Goal: Task Accomplishment & Management: Complete application form

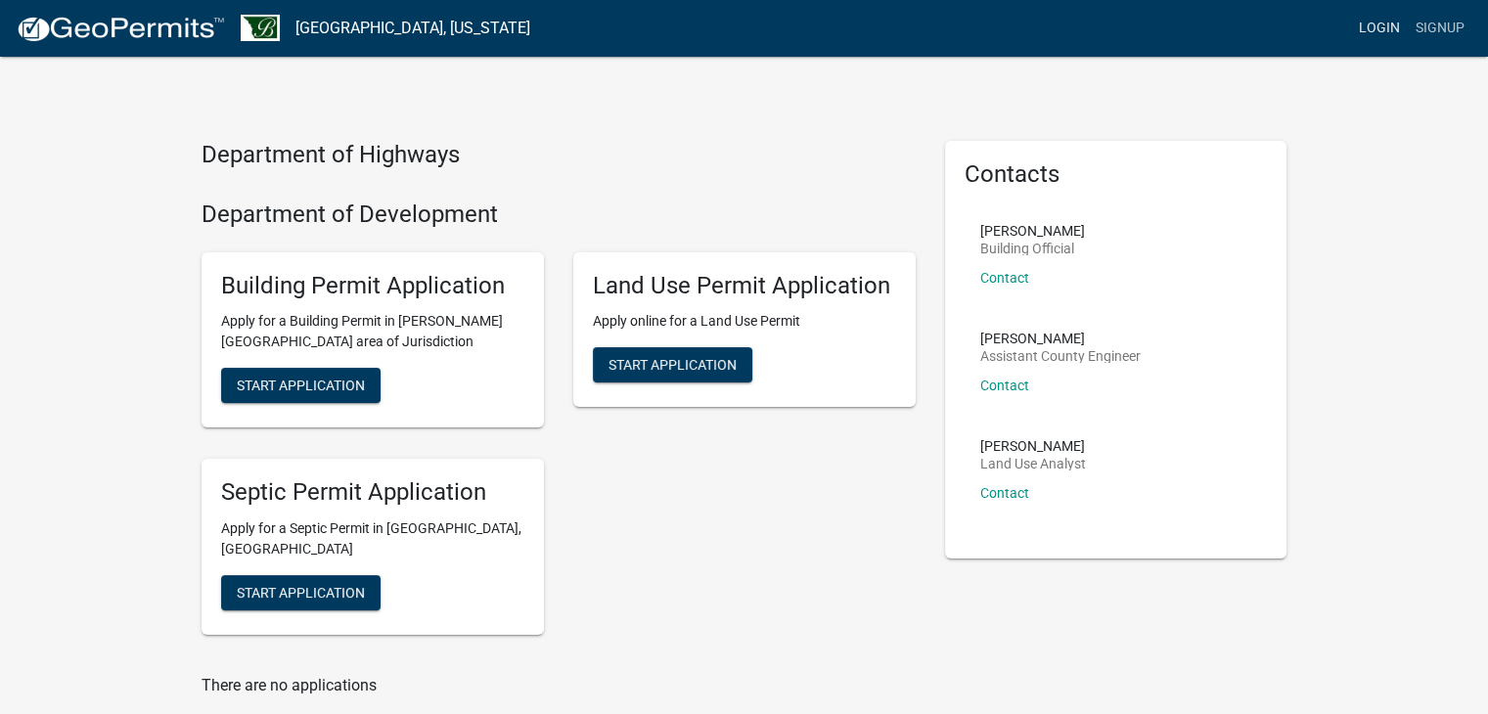
click at [1378, 29] on link "Login" at bounding box center [1379, 28] width 57 height 37
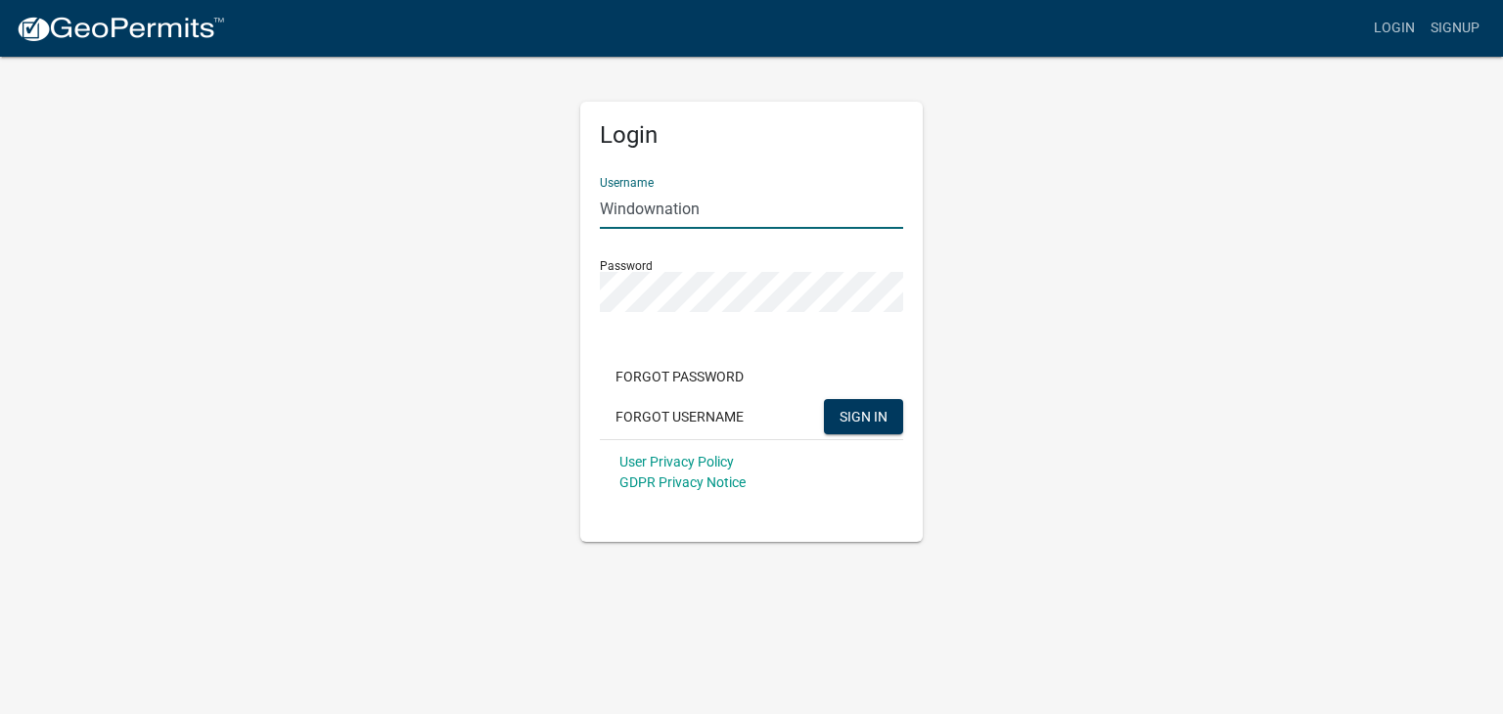
click at [694, 208] on input "Windownation" at bounding box center [751, 209] width 303 height 40
drag, startPoint x: 728, startPoint y: 208, endPoint x: 541, endPoint y: 194, distance: 187.5
click at [541, 194] on div "Login Username Windownation Password Forgot Password Forgot Username SIGN IN Us…" at bounding box center [751, 298] width 1115 height 487
type input "[EMAIL_ADDRESS][DOMAIN_NAME]"
drag, startPoint x: 1048, startPoint y: 290, endPoint x: 977, endPoint y: 314, distance: 75.5
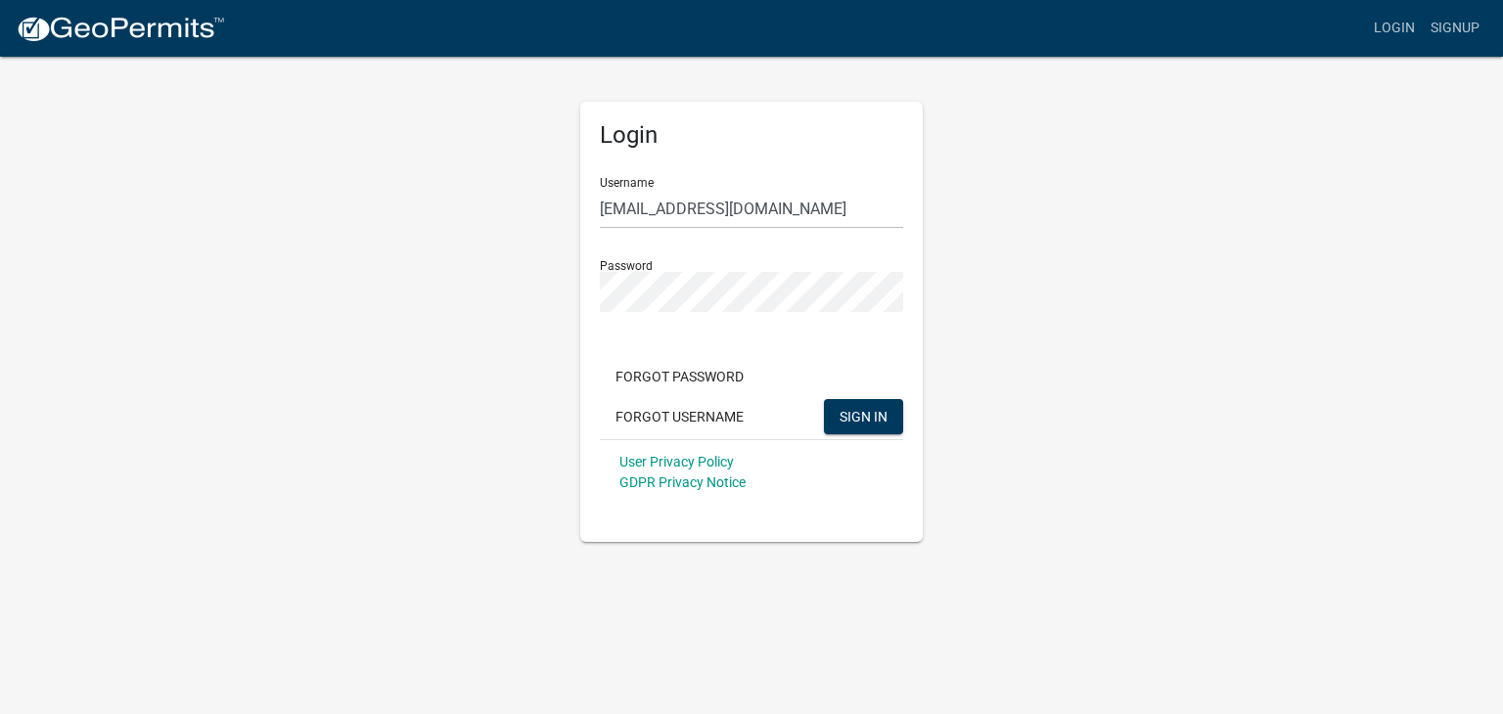
click at [1047, 290] on div "Login Username [EMAIL_ADDRESS][DOMAIN_NAME] Password Forgot Password Forgot Use…" at bounding box center [751, 298] width 1115 height 487
click at [866, 418] on span "SIGN IN" at bounding box center [864, 416] width 48 height 16
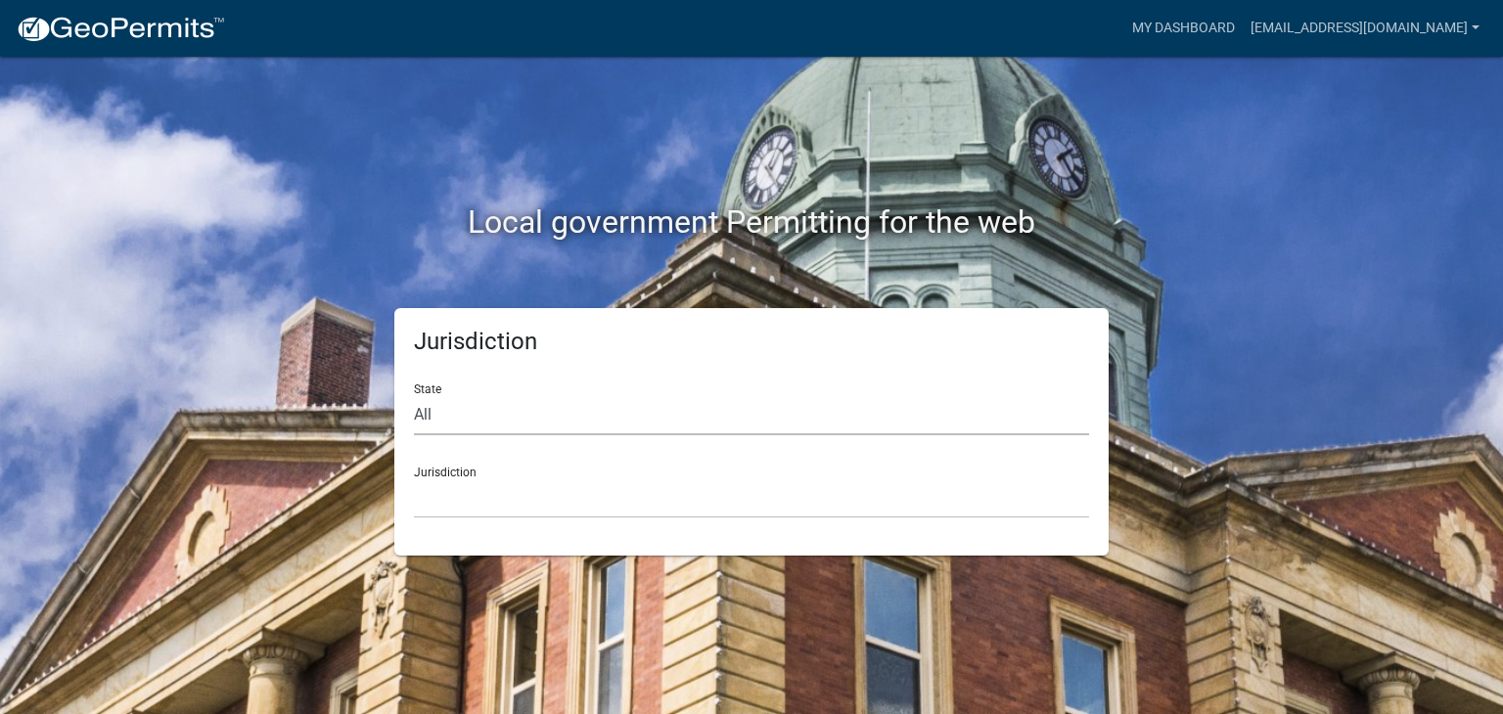
click at [513, 407] on select "All [US_STATE] [US_STATE] [US_STATE] [US_STATE] [US_STATE] [US_STATE] [US_STATE…" at bounding box center [751, 415] width 675 height 40
select select "[US_STATE]"
click at [414, 395] on select "All [US_STATE] [US_STATE] [US_STATE] [US_STATE] [US_STATE] [US_STATE] [US_STATE…" at bounding box center [751, 415] width 675 height 40
click at [520, 500] on select "[GEOGRAPHIC_DATA], [US_STATE] [GEOGRAPHIC_DATA], [US_STATE] [GEOGRAPHIC_DATA], …" at bounding box center [751, 498] width 675 height 40
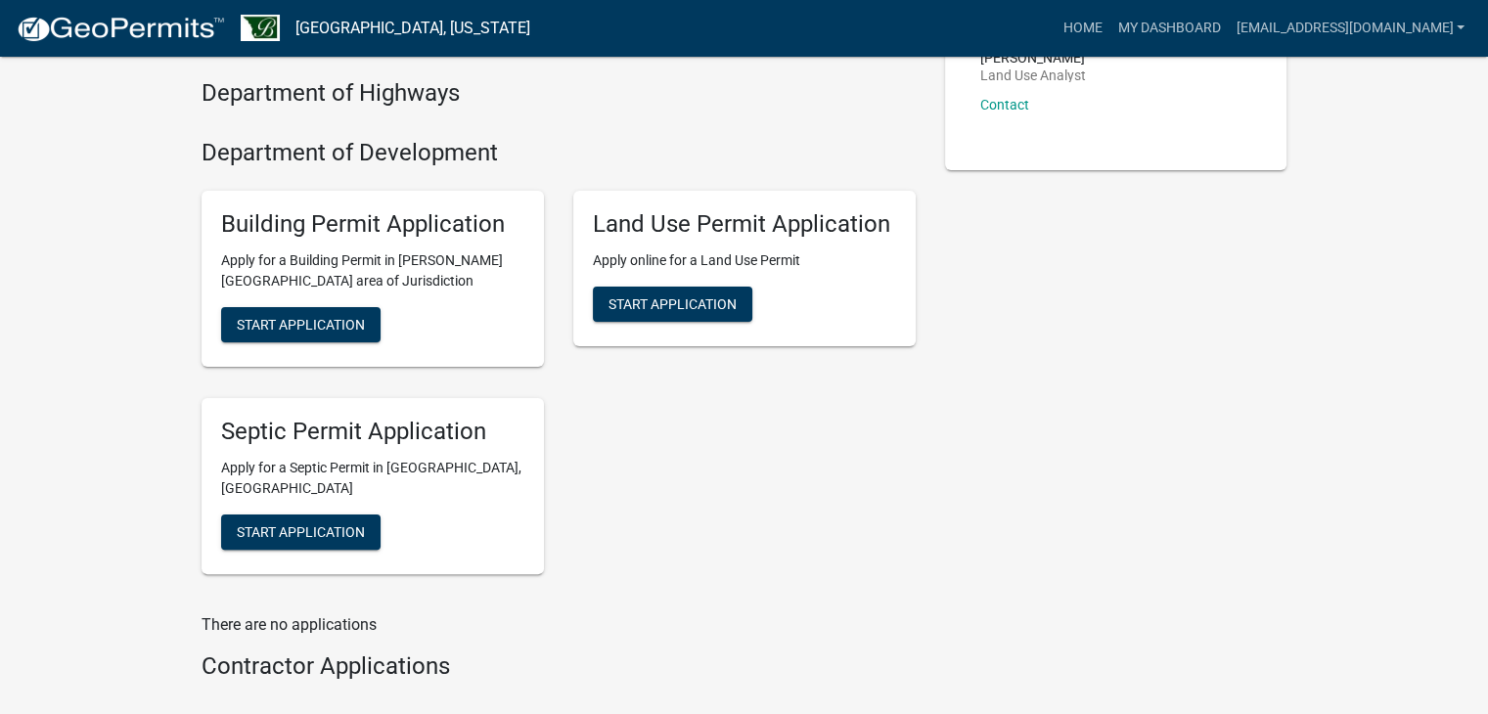
scroll to position [391, 0]
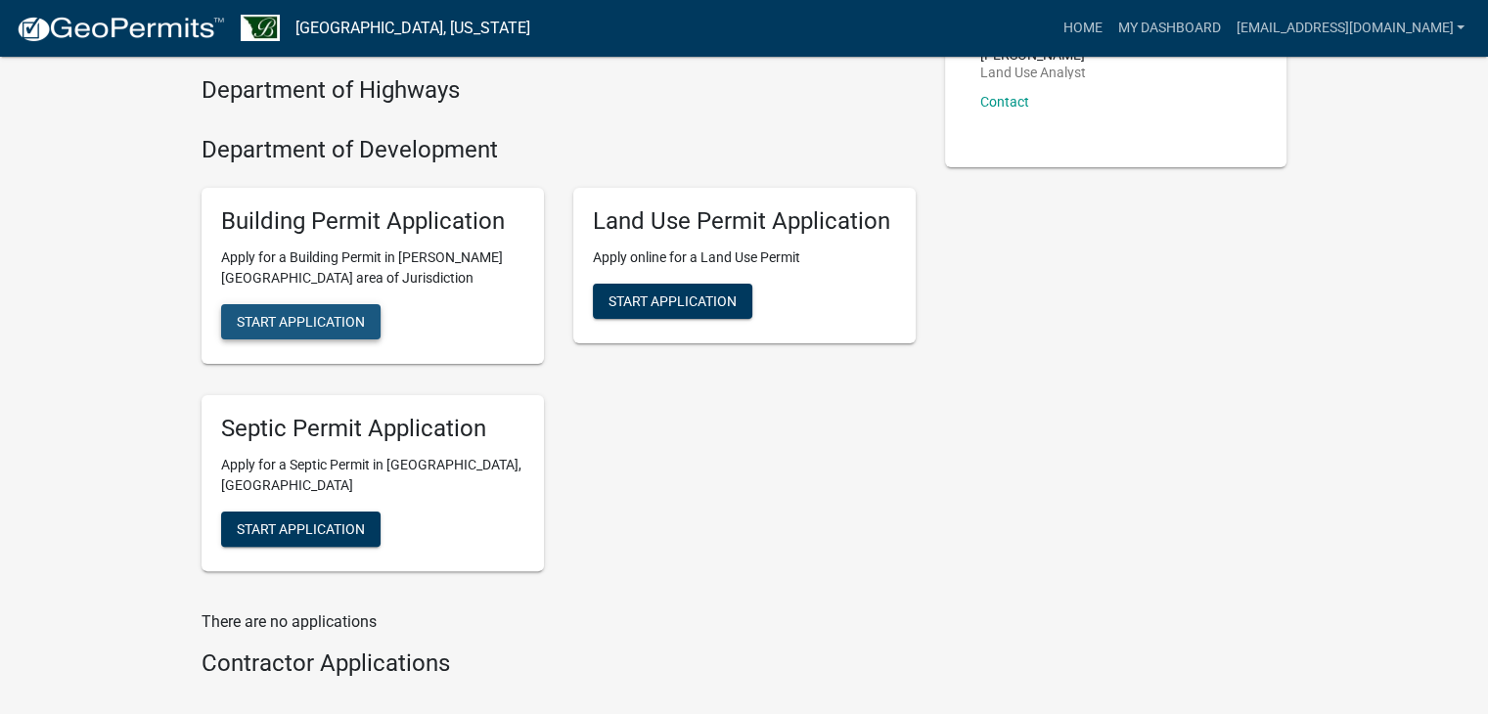
click at [342, 318] on span "Start Application" at bounding box center [301, 321] width 128 height 16
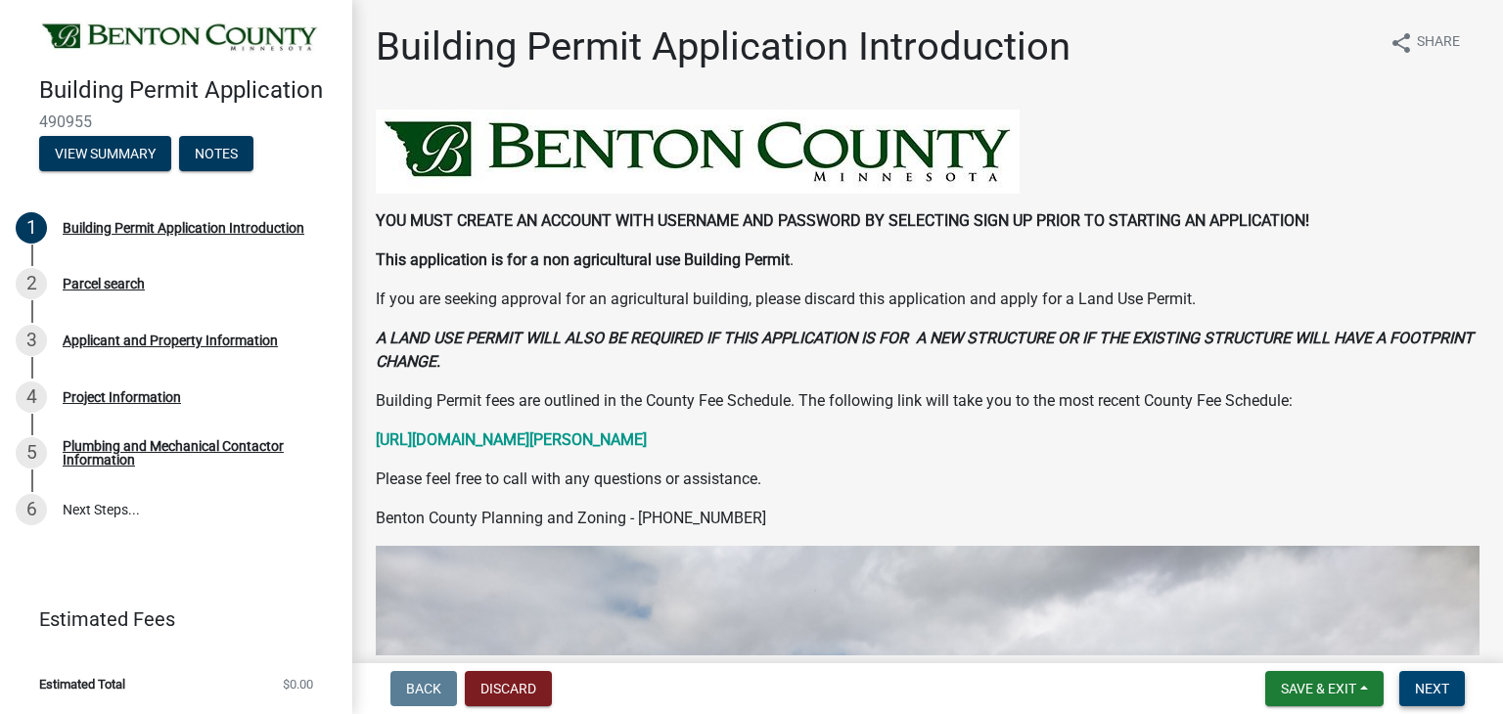
click at [1423, 689] on span "Next" at bounding box center [1432, 689] width 34 height 16
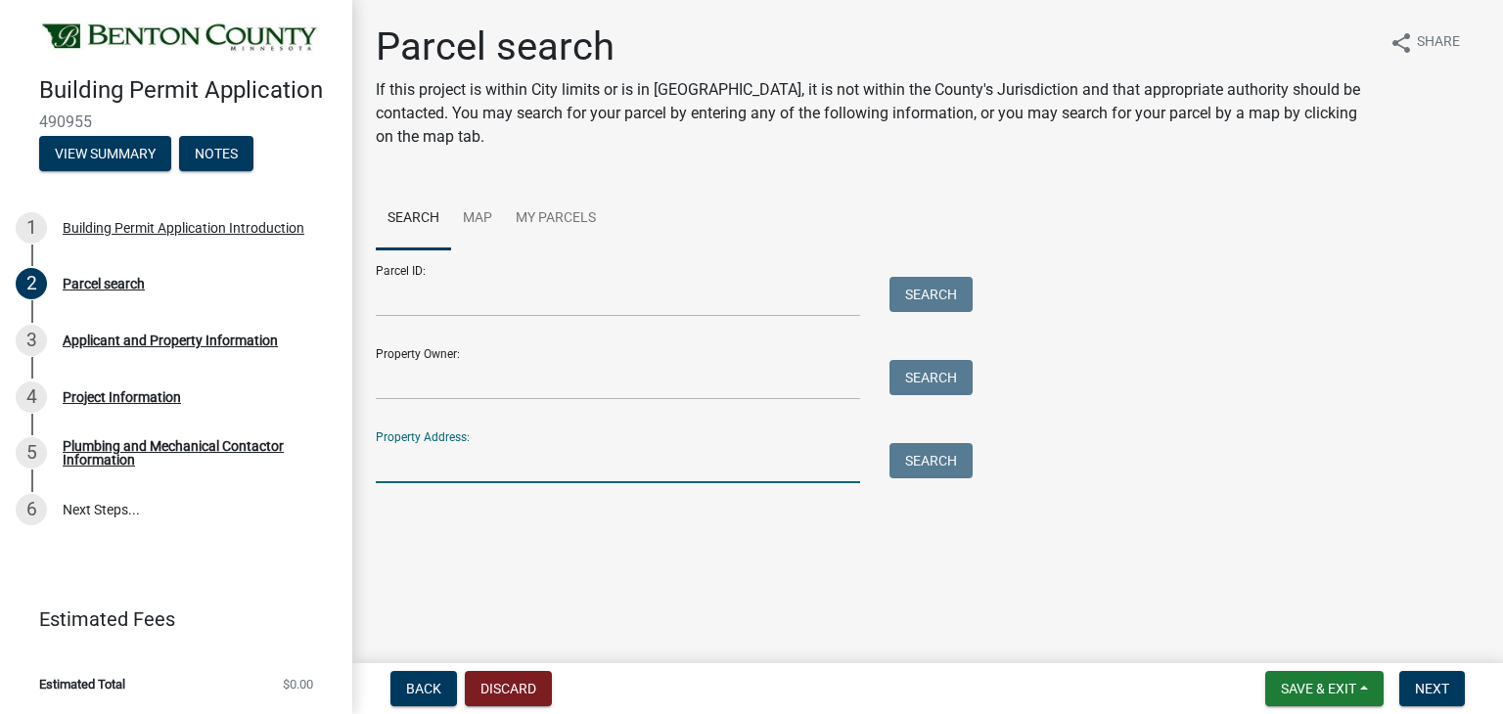
click at [456, 457] on input "Property Address:" at bounding box center [618, 463] width 484 height 40
paste input "15549 90T"
type input "15549 90"
click at [903, 462] on button "Search" at bounding box center [930, 460] width 83 height 35
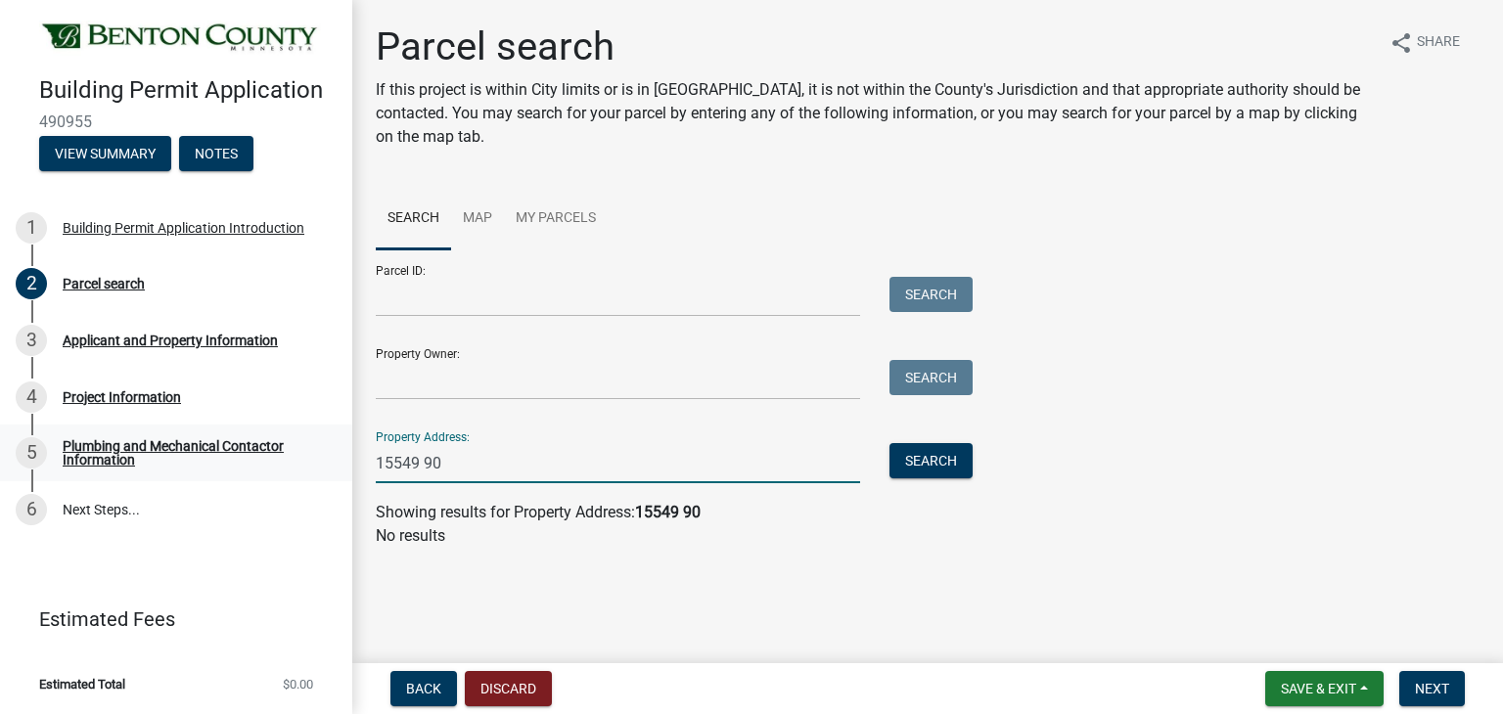
drag, startPoint x: 487, startPoint y: 465, endPoint x: 270, endPoint y: 452, distance: 217.6
click at [270, 452] on div "Building Permit Application 490955 View Summary Notes 1 Building Permit Applica…" at bounding box center [751, 357] width 1503 height 714
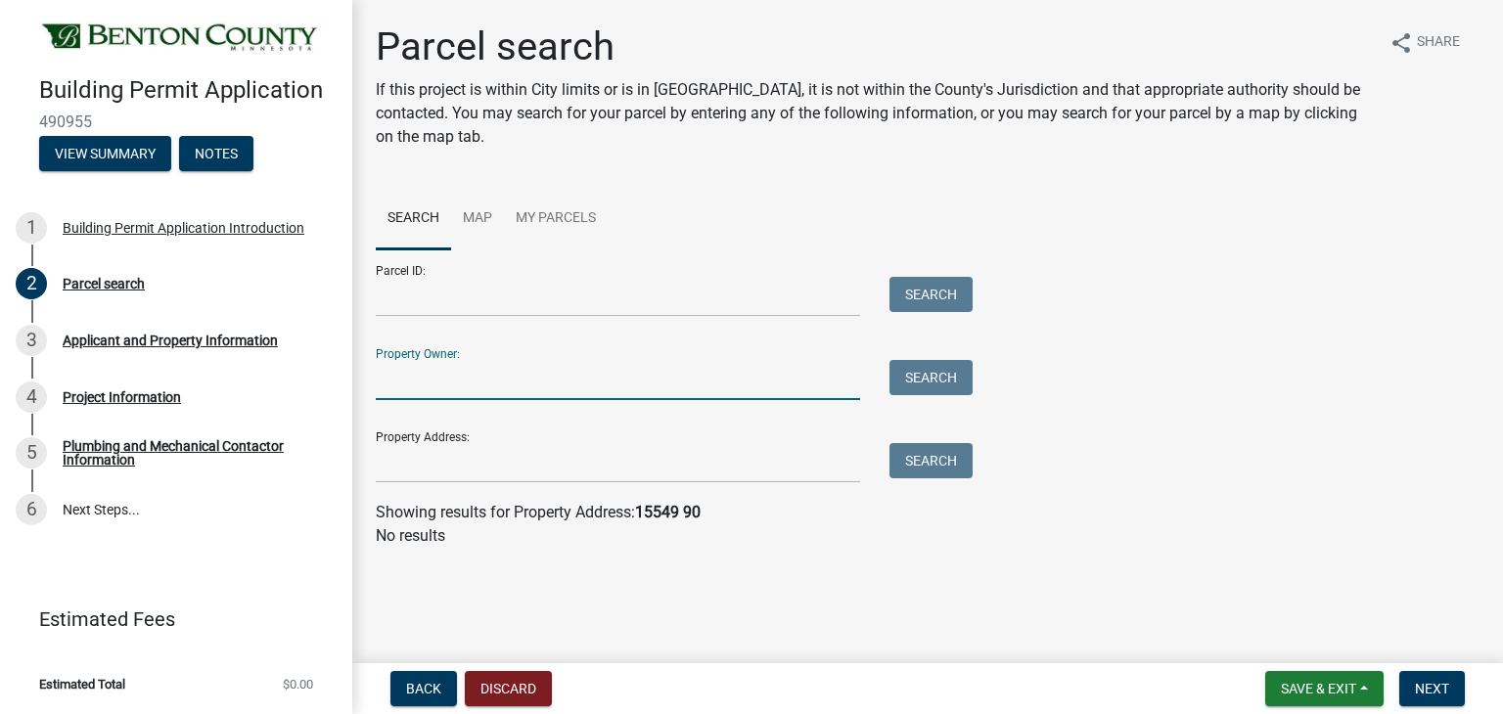
click at [519, 381] on input "Property Owner:" at bounding box center [618, 380] width 484 height 40
paste input "[PERSON_NAME]"
type input "[PERSON_NAME]"
click at [913, 385] on button "Search" at bounding box center [930, 377] width 83 height 35
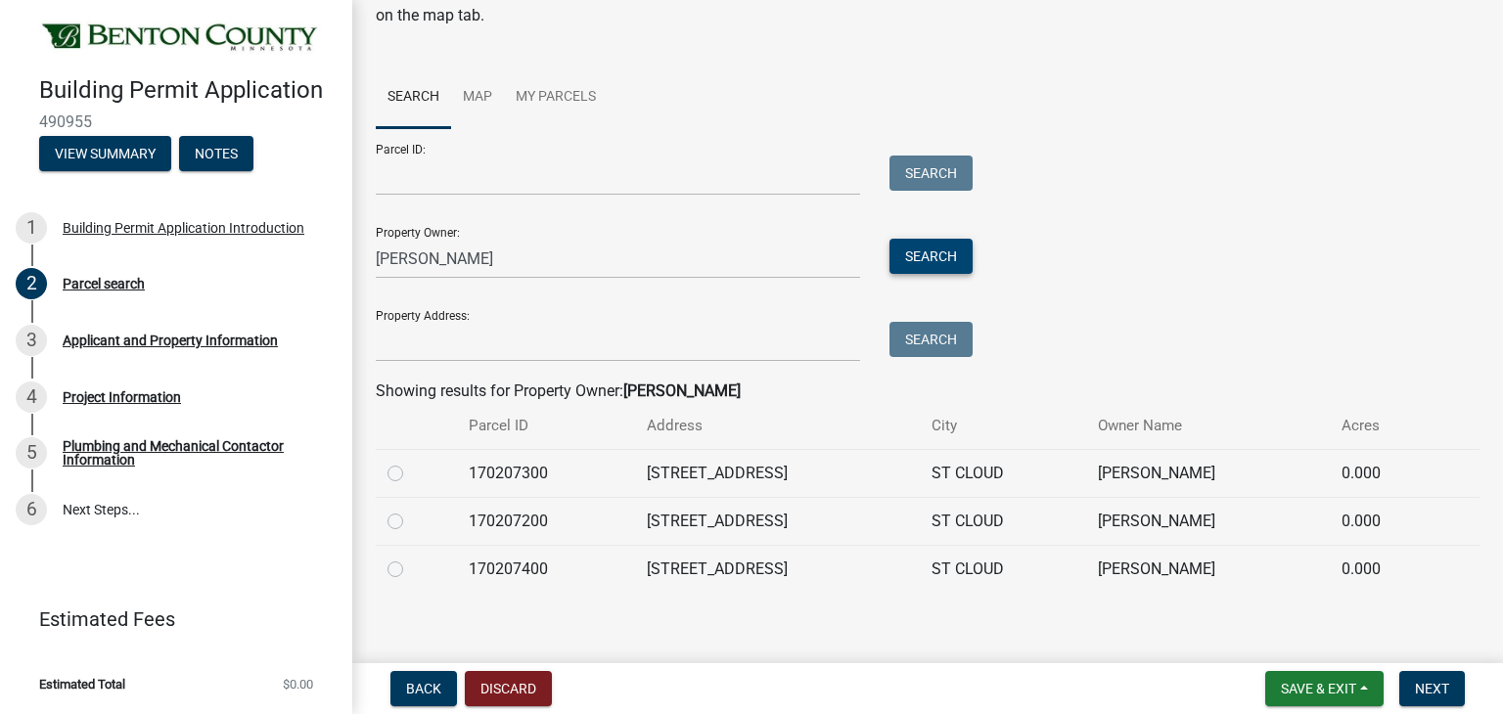
scroll to position [134, 0]
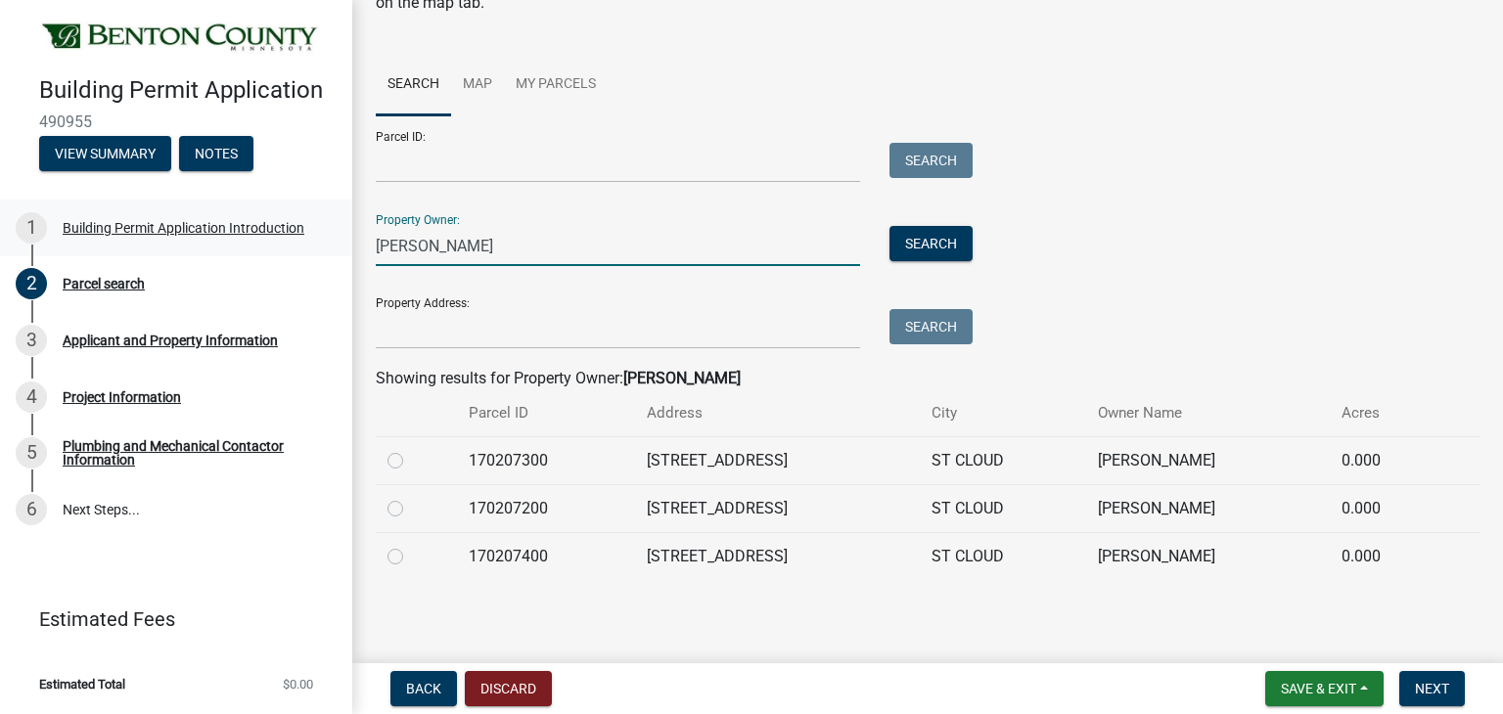
drag, startPoint x: 532, startPoint y: 263, endPoint x: 341, endPoint y: 250, distance: 192.2
click at [341, 250] on div "Building Permit Application 490955 View Summary Notes 1 Building Permit Applica…" at bounding box center [751, 357] width 1503 height 714
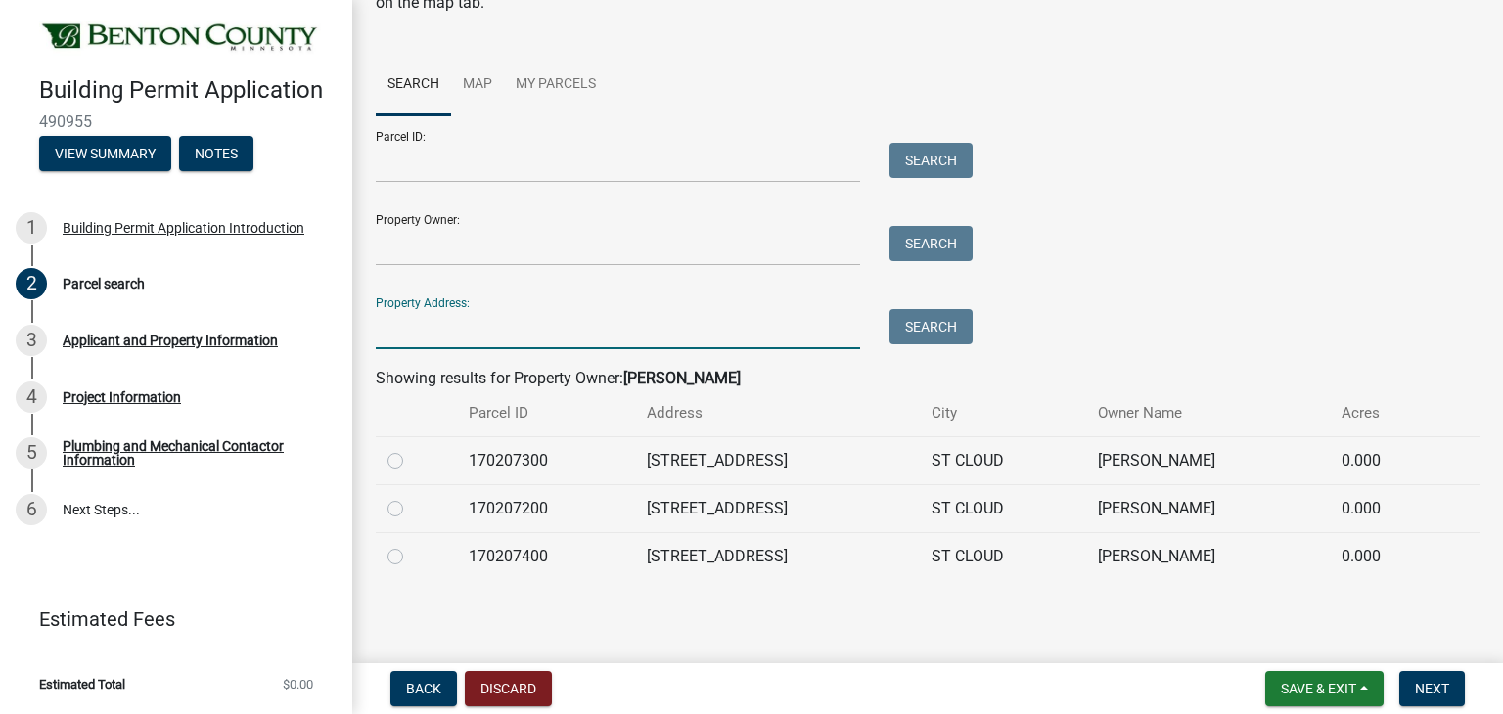
click at [489, 327] on input "Property Address:" at bounding box center [618, 329] width 484 height 40
paste input "[STREET_ADDRESS]"
type input "[STREET_ADDRESS]"
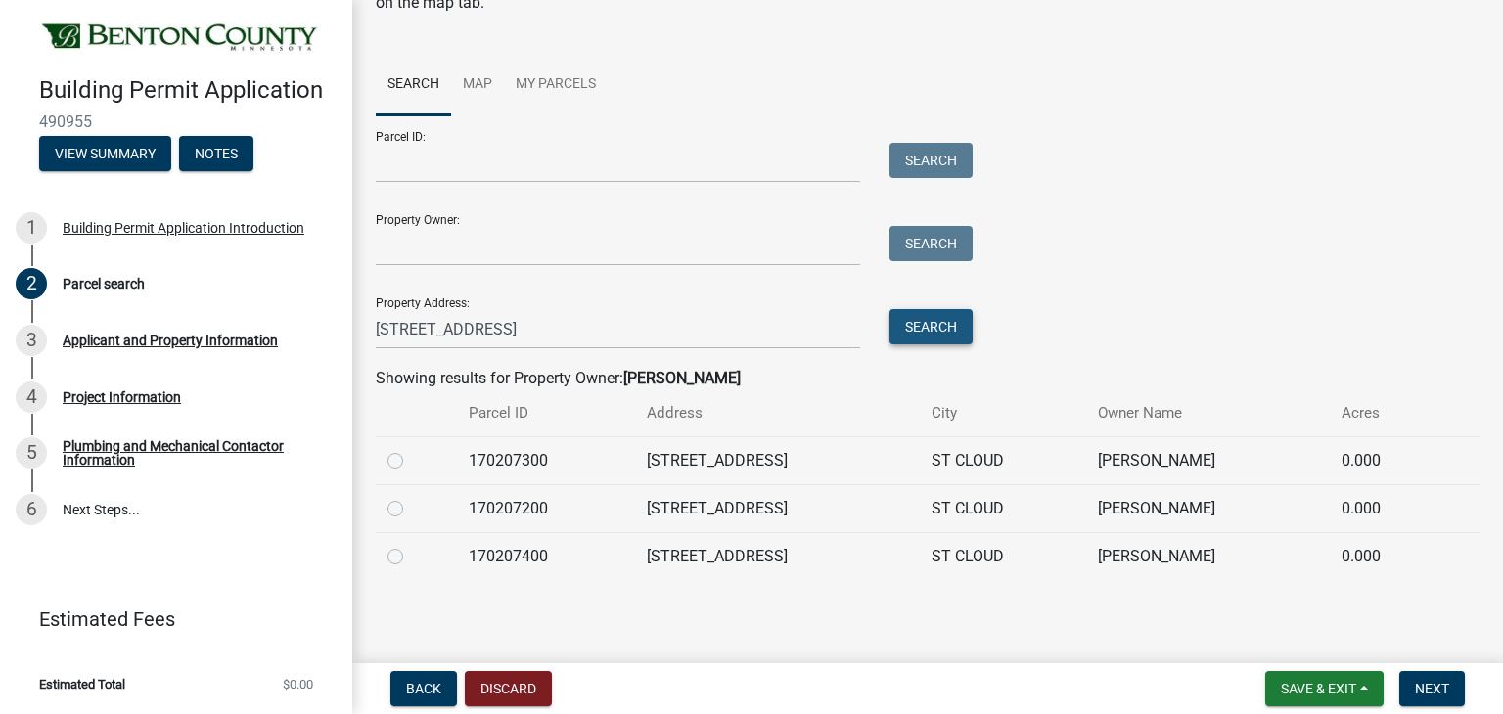
click at [927, 331] on button "Search" at bounding box center [930, 326] width 83 height 35
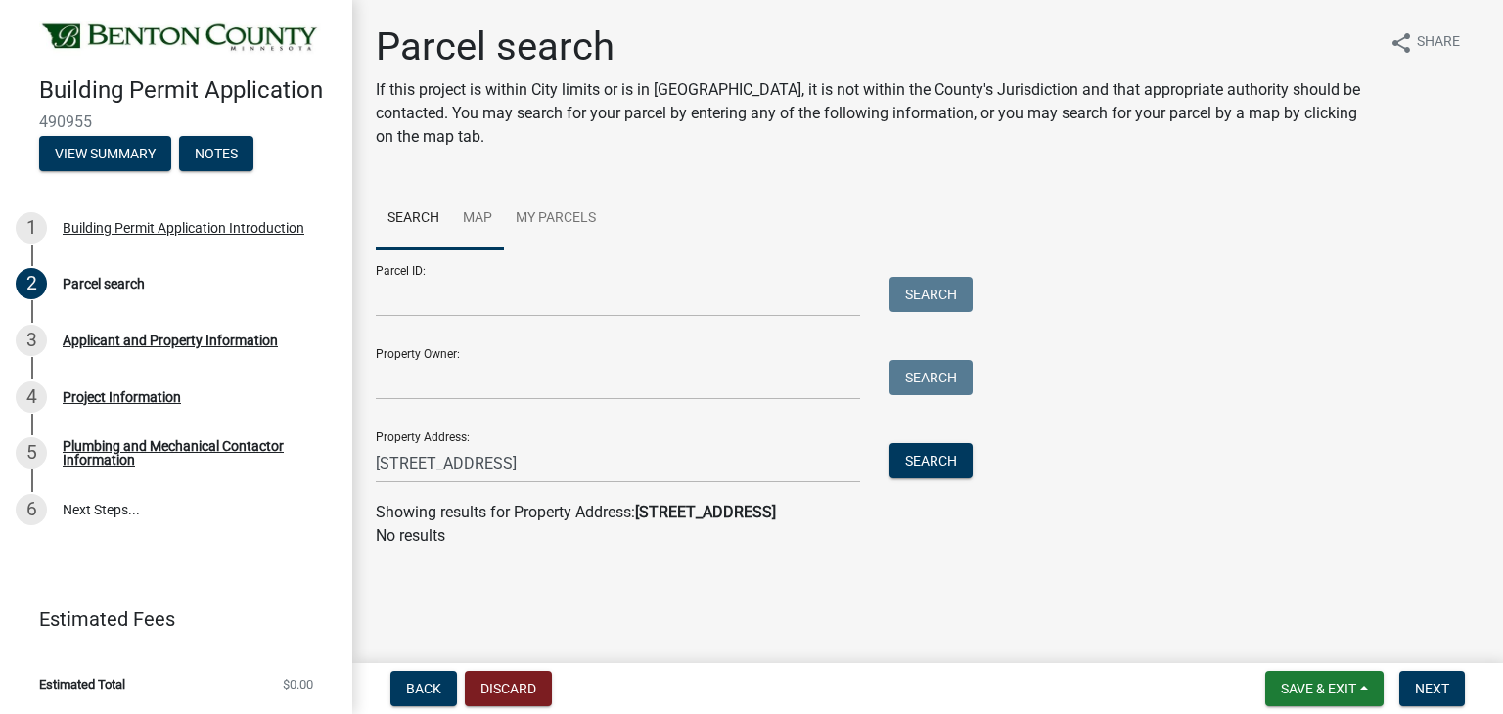
click at [470, 220] on link "Map" at bounding box center [477, 219] width 53 height 63
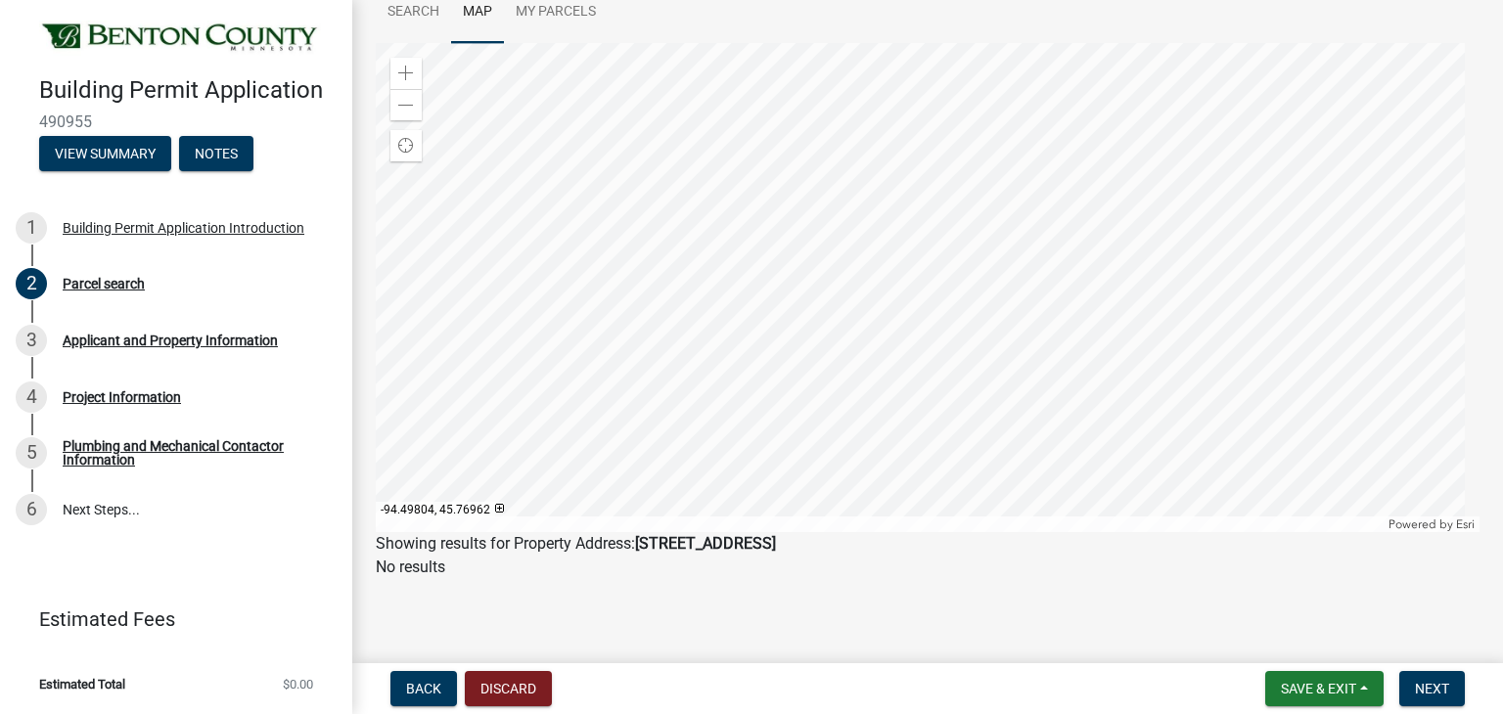
scroll to position [12, 0]
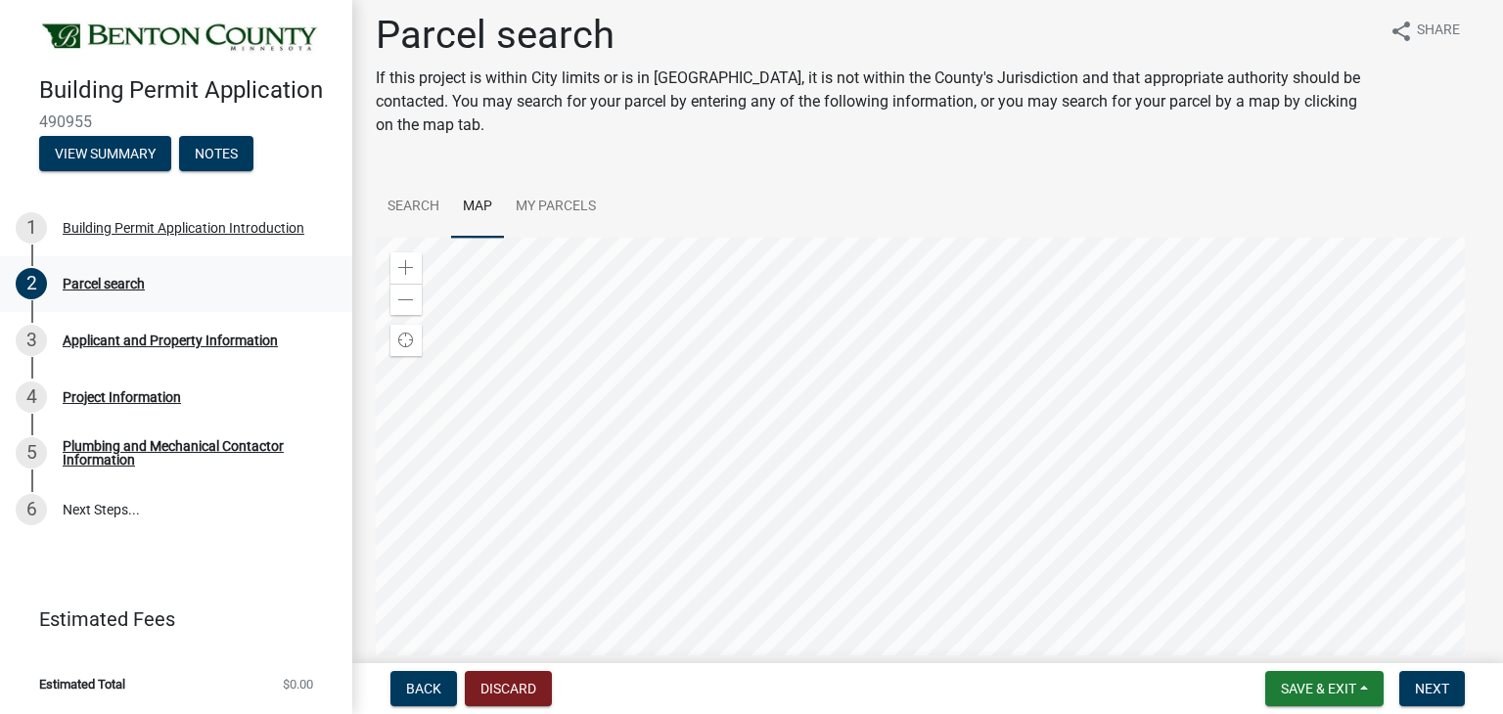
click at [89, 291] on div "Parcel search" at bounding box center [104, 284] width 82 height 14
click at [395, 203] on link "Search" at bounding box center [413, 207] width 75 height 63
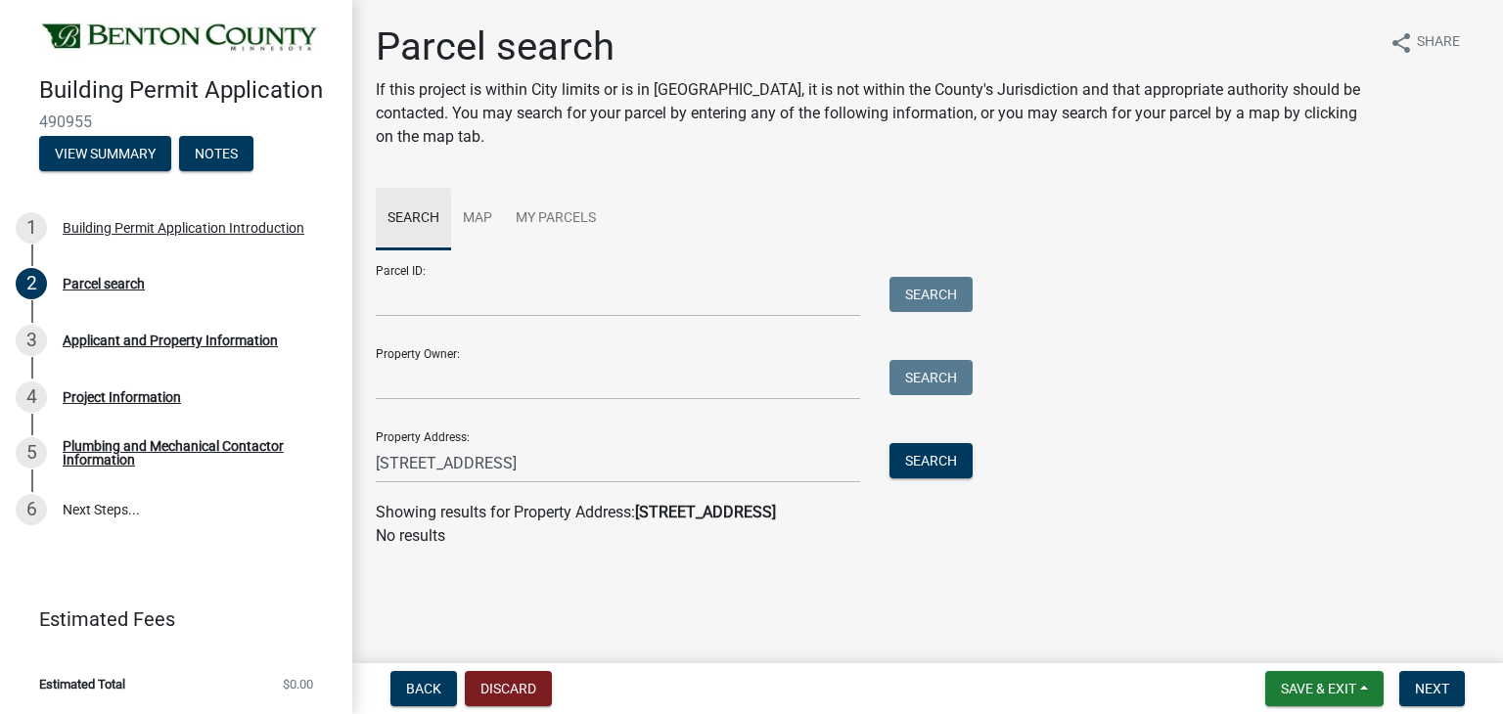
scroll to position [0, 0]
